Goal: Task Accomplishment & Management: Use online tool/utility

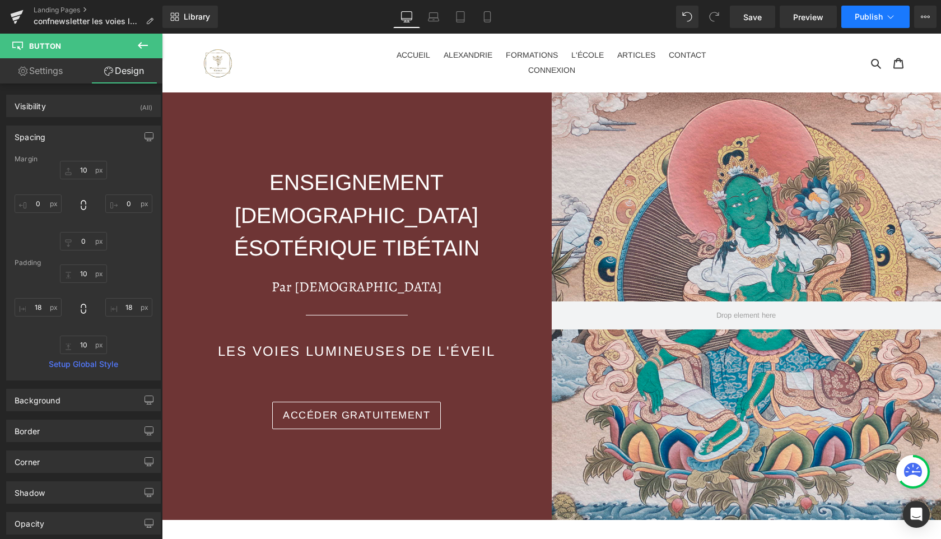
click at [869, 16] on span "Publish" at bounding box center [869, 16] width 28 height 9
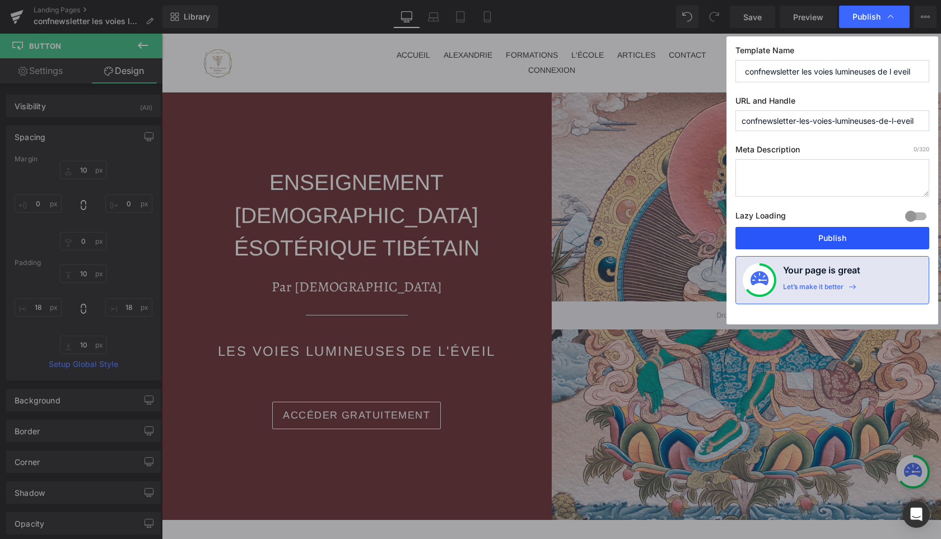
click at [818, 241] on button "Publish" at bounding box center [832, 238] width 194 height 22
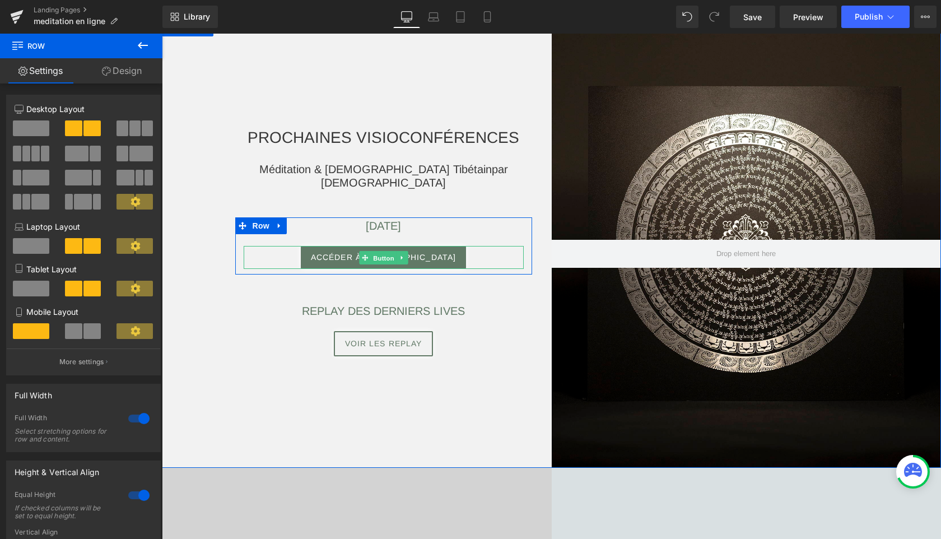
click at [392, 256] on span "Button" at bounding box center [384, 257] width 26 height 13
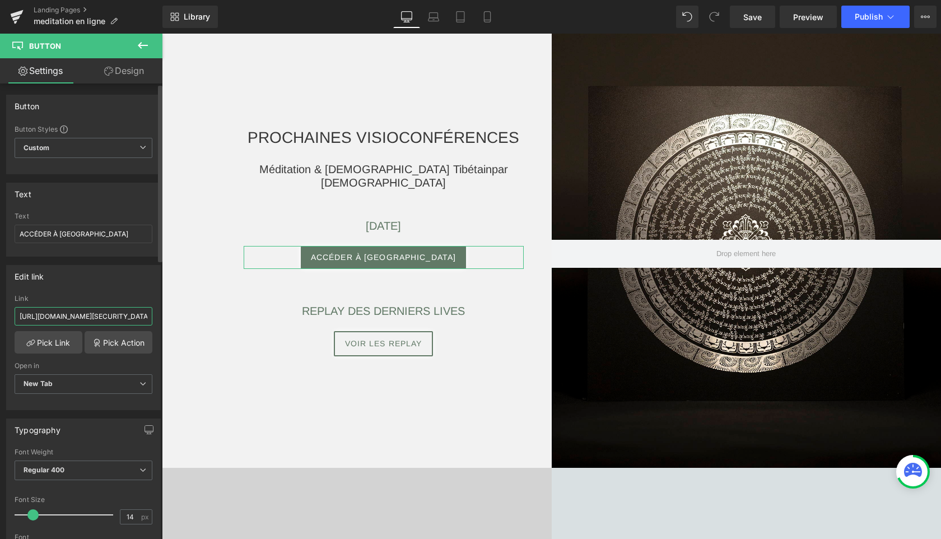
click at [80, 319] on input "https://us02web.zoom.us/j/84896468855?pwd=LMAjFAmmypzePa7Cwpy2g84C3WjatM.1" at bounding box center [84, 316] width 138 height 18
paste input "5408061395?pwd=1CUDTnyExyybKhFMt16RMoVz8tDmtS"
type input "https://us02web.zoom.us/j/85408061395?pwd=1CUDTnyExyybKhFMt16RMoVz8tDmtS.1"
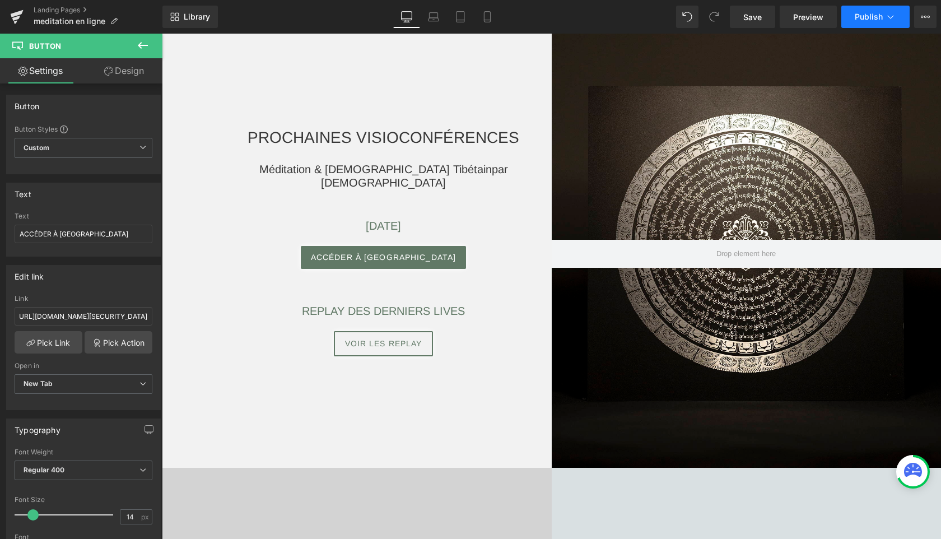
click at [870, 18] on span "Publish" at bounding box center [869, 16] width 28 height 9
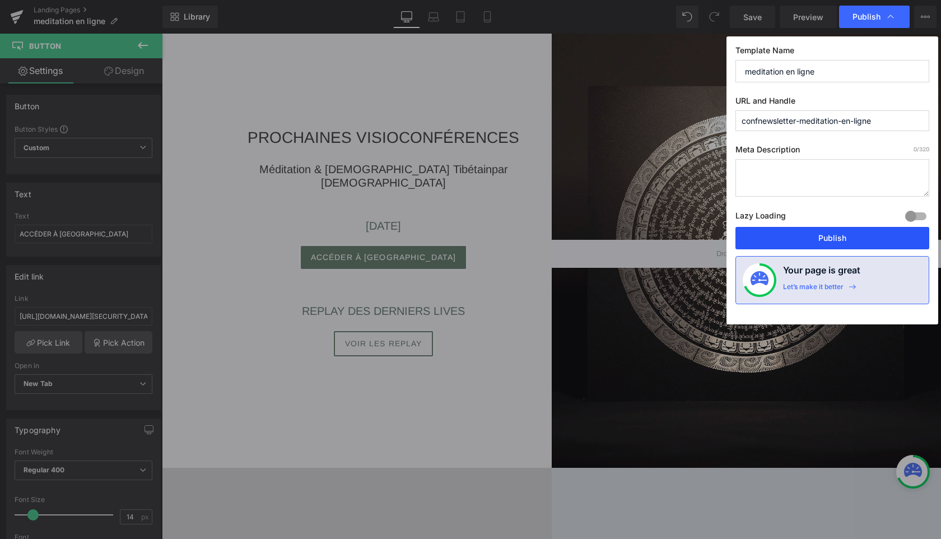
click at [811, 235] on button "Publish" at bounding box center [832, 238] width 194 height 22
